Goal: Navigation & Orientation: Find specific page/section

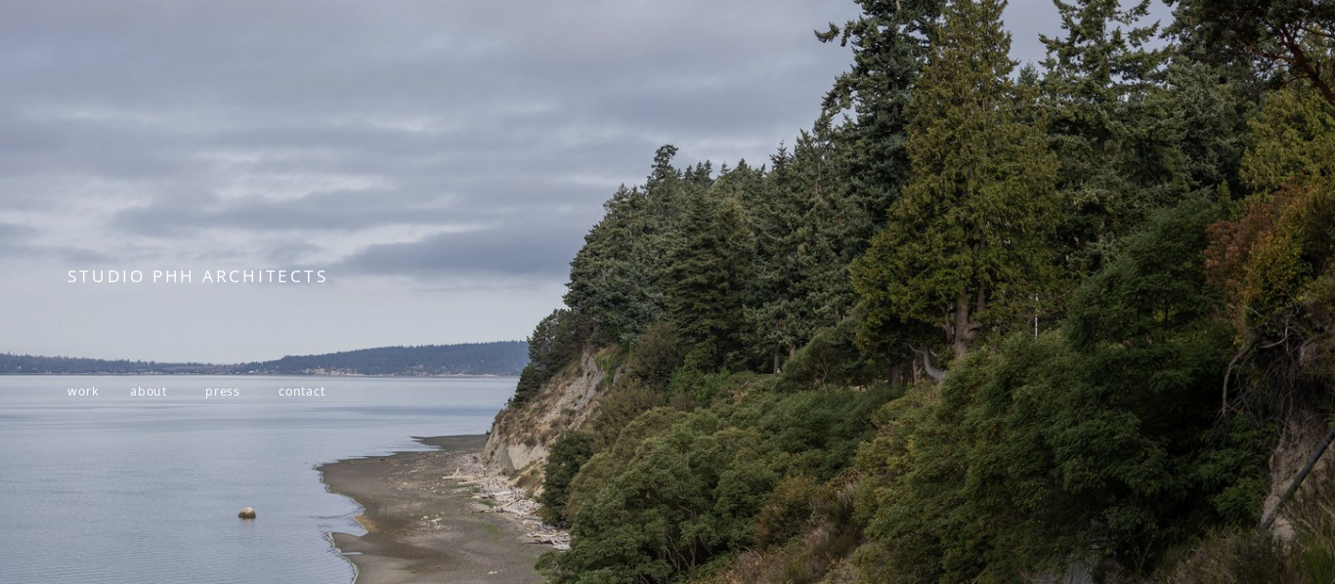
scroll to position [195, 0]
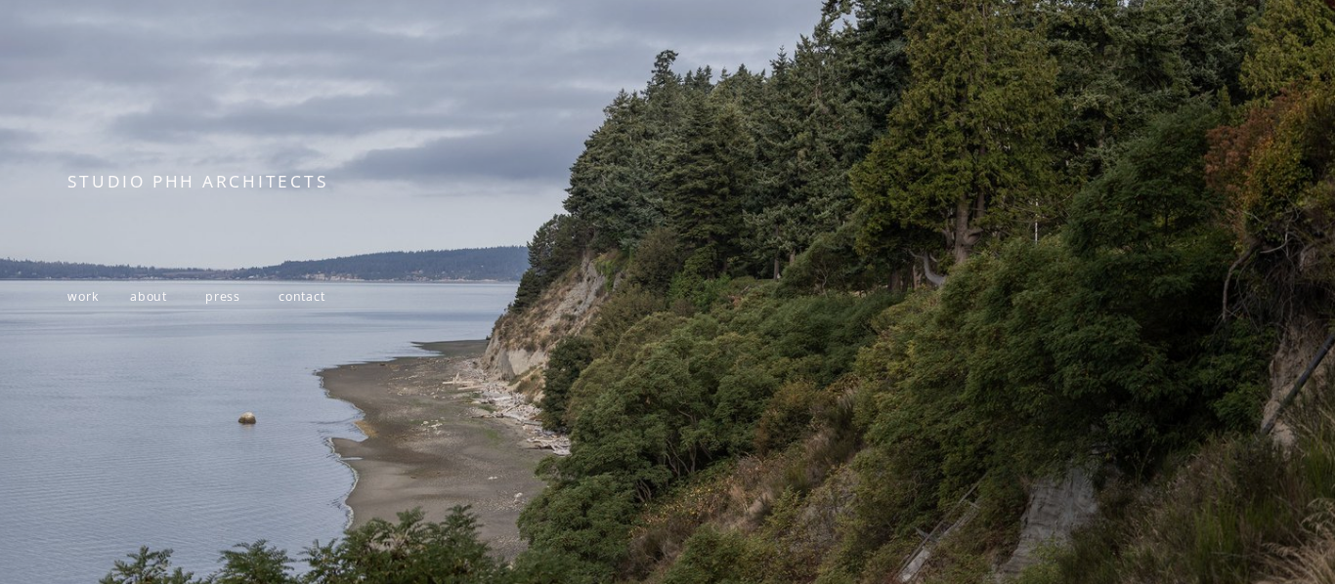
click at [216, 305] on span "press" at bounding box center [222, 296] width 35 height 17
click at [74, 300] on span "work" at bounding box center [82, 296] width 31 height 17
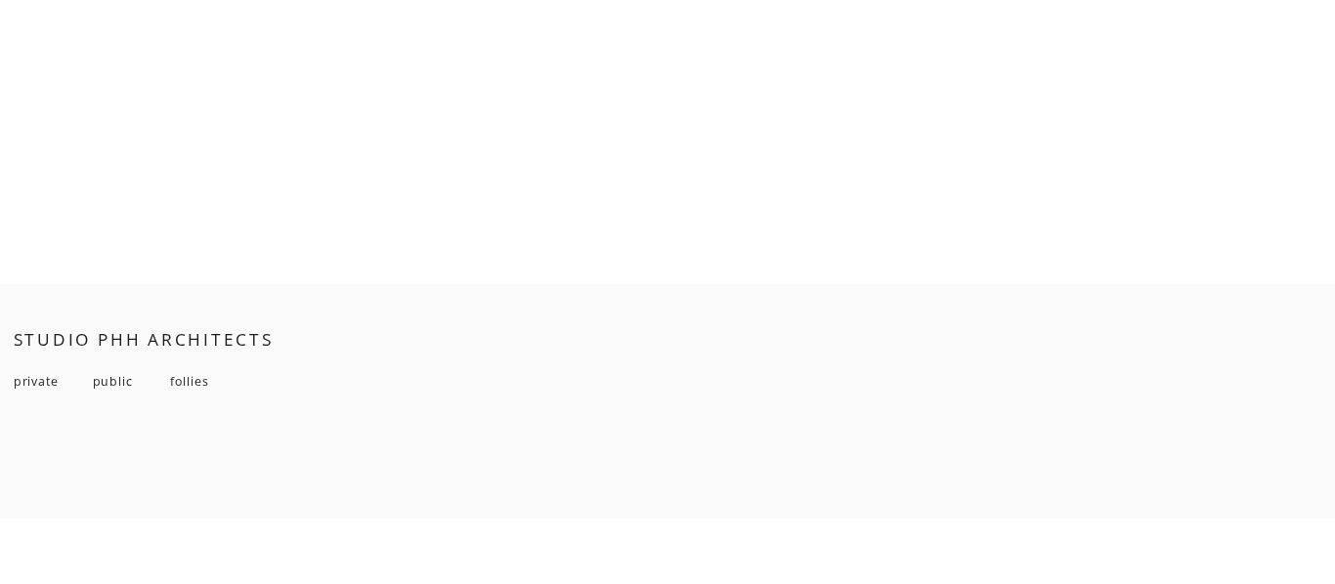
scroll to position [14002, 0]
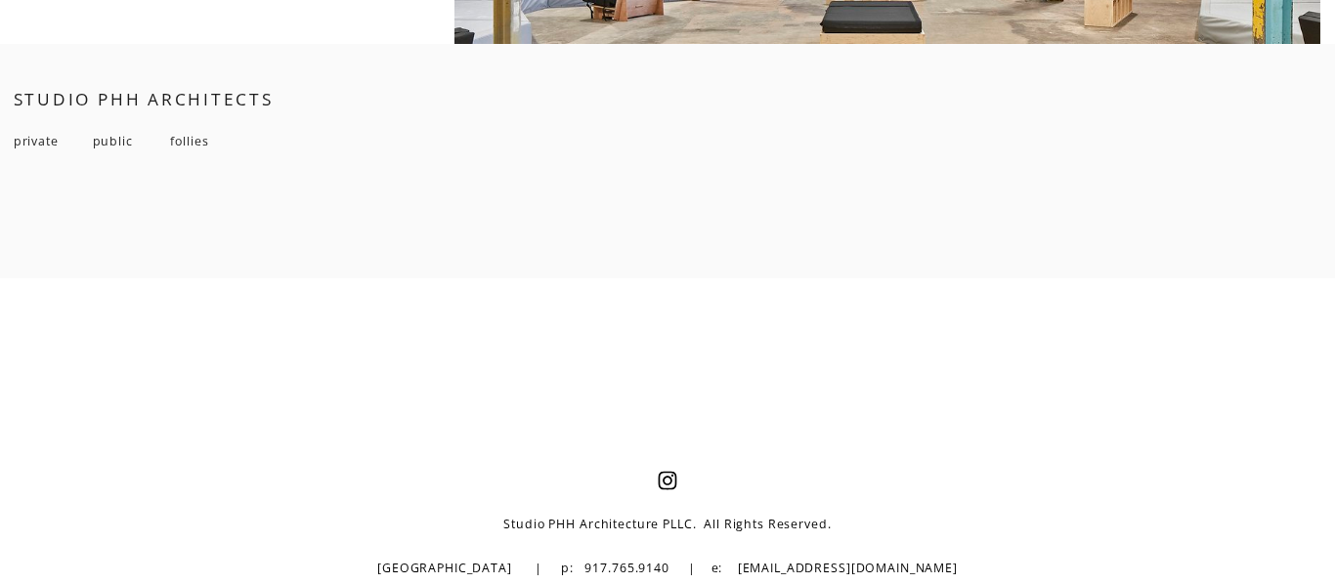
click at [45, 143] on span "private" at bounding box center [36, 141] width 45 height 17
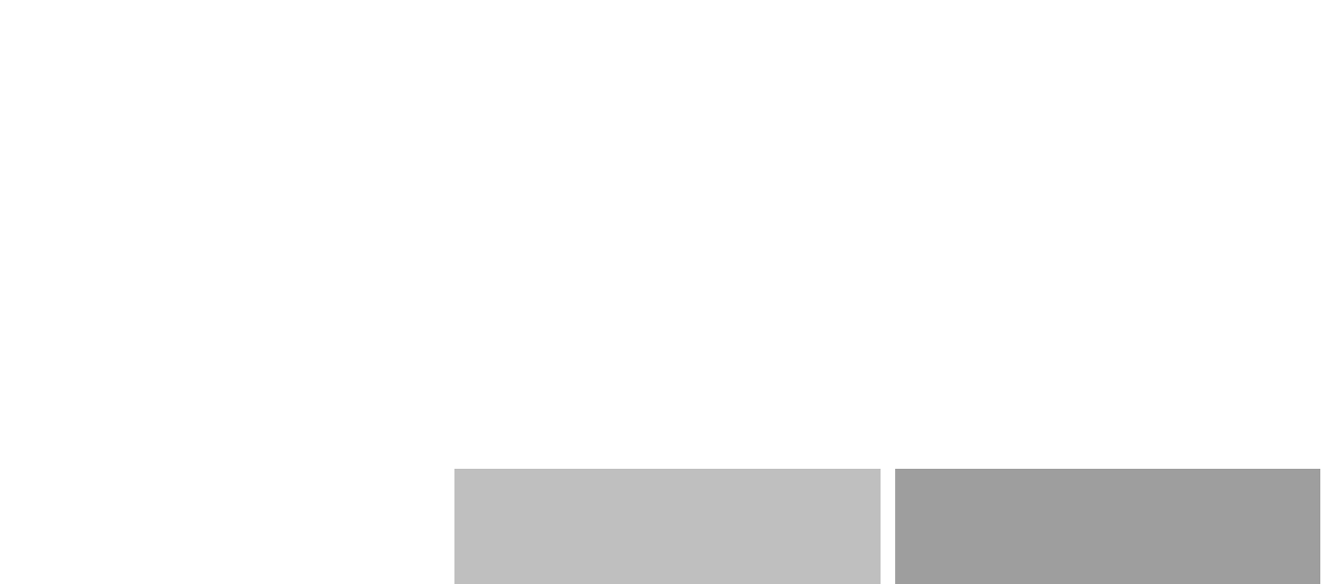
scroll to position [2150, 0]
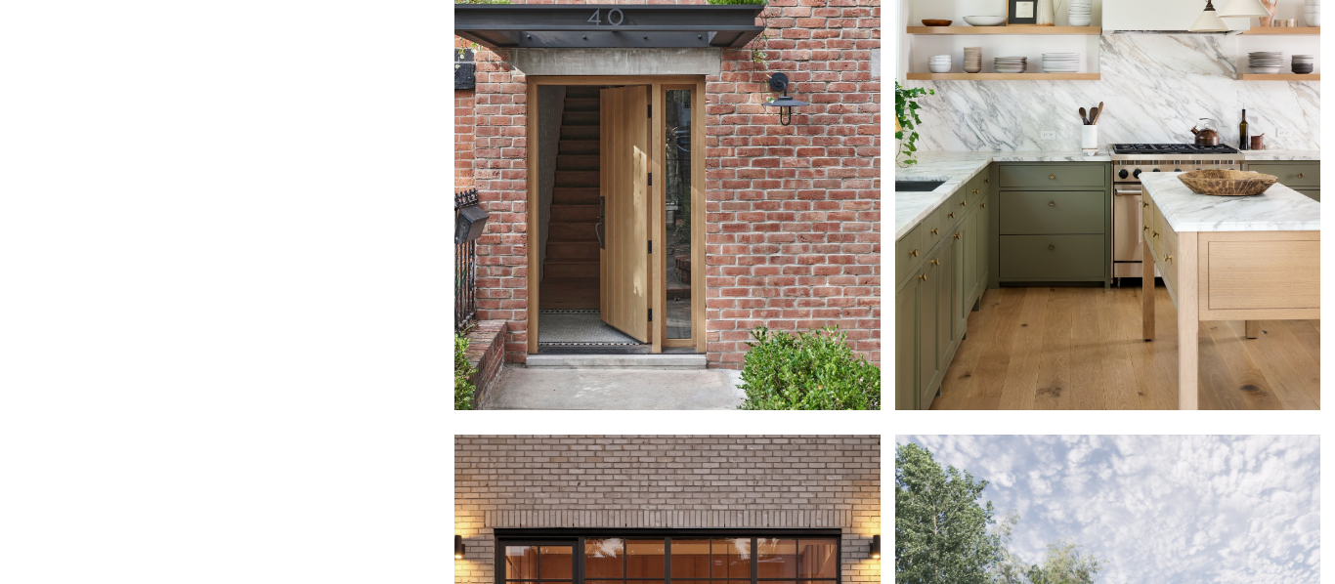
click at [574, 270] on div at bounding box center [666, 108] width 425 height 606
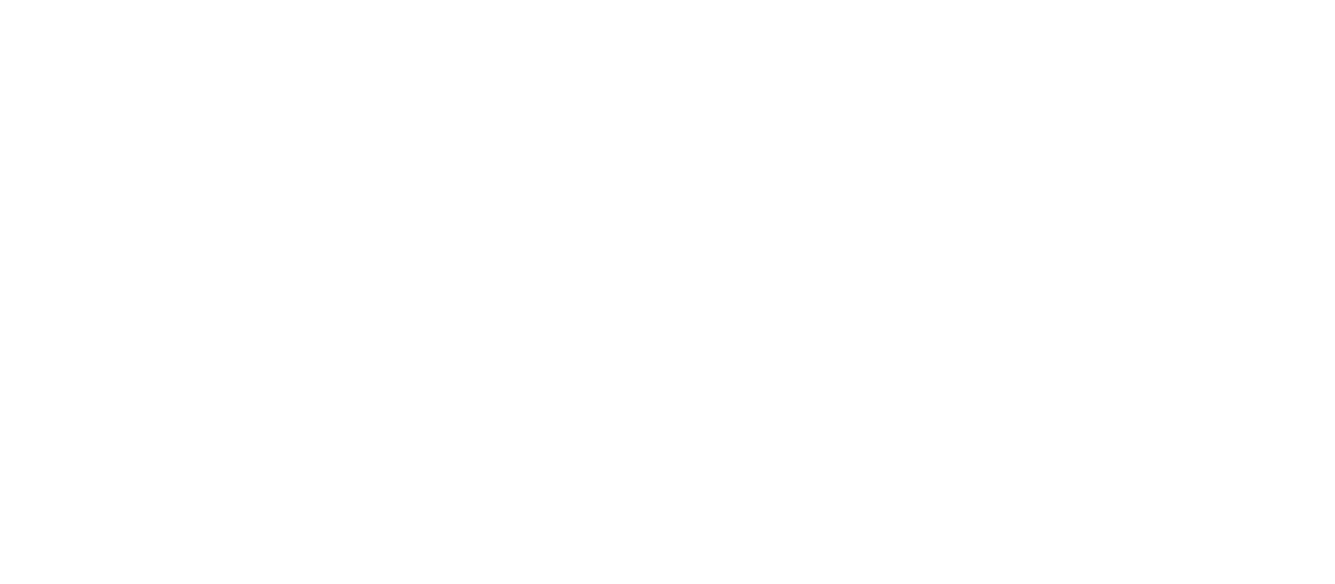
scroll to position [1759, 0]
